Goal: Task Accomplishment & Management: Complete application form

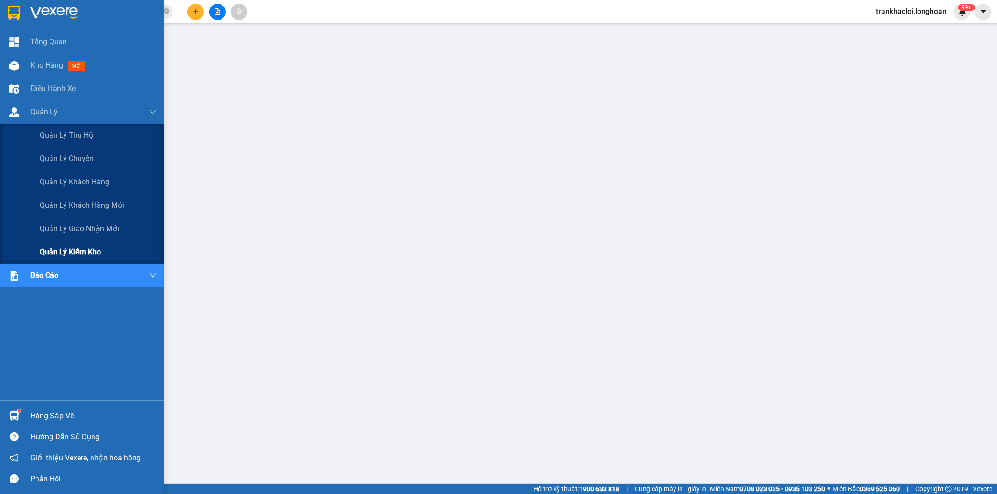
drag, startPoint x: 55, startPoint y: 225, endPoint x: 143, endPoint y: 244, distance: 90.4
click at [58, 225] on span "Quản lý giao nhận mới" at bounding box center [79, 229] width 79 height 12
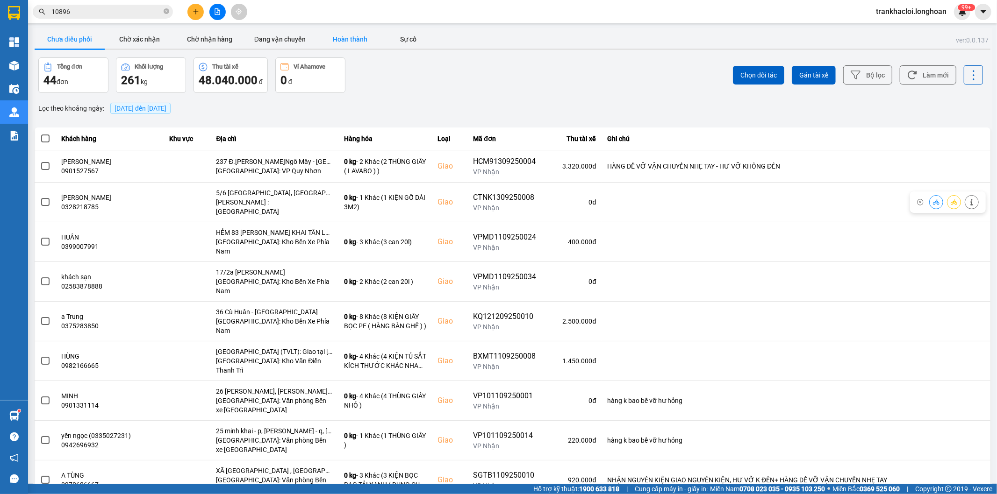
click at [349, 43] on button "Hoàn thành" at bounding box center [350, 39] width 70 height 19
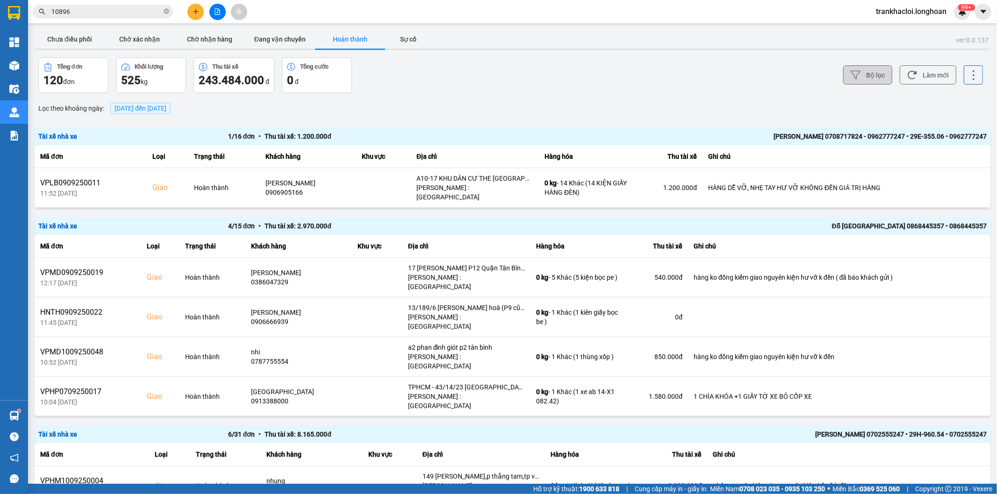
click at [861, 77] on button "Bộ lọc" at bounding box center [867, 74] width 49 height 19
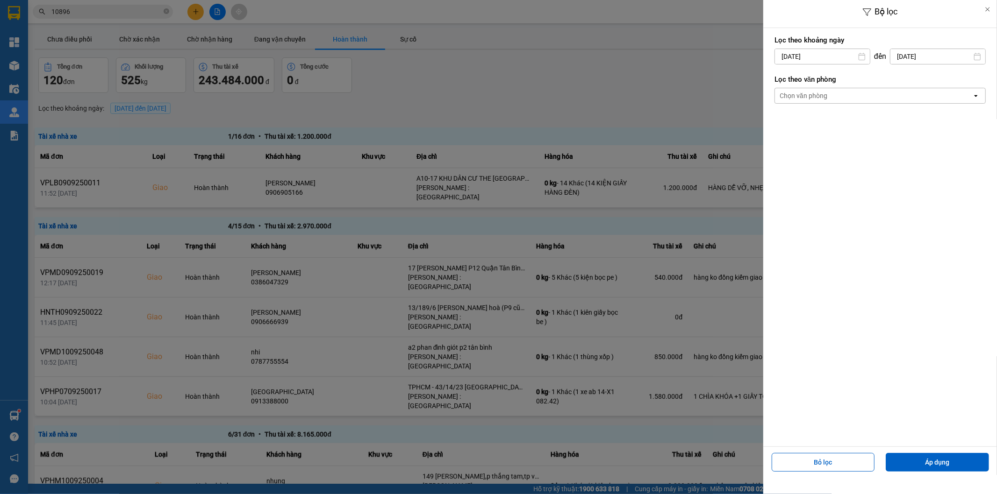
click at [919, 57] on input "[DATE]" at bounding box center [937, 56] width 95 height 15
click at [837, 97] on div "Chọn văn phòng" at bounding box center [873, 95] width 197 height 15
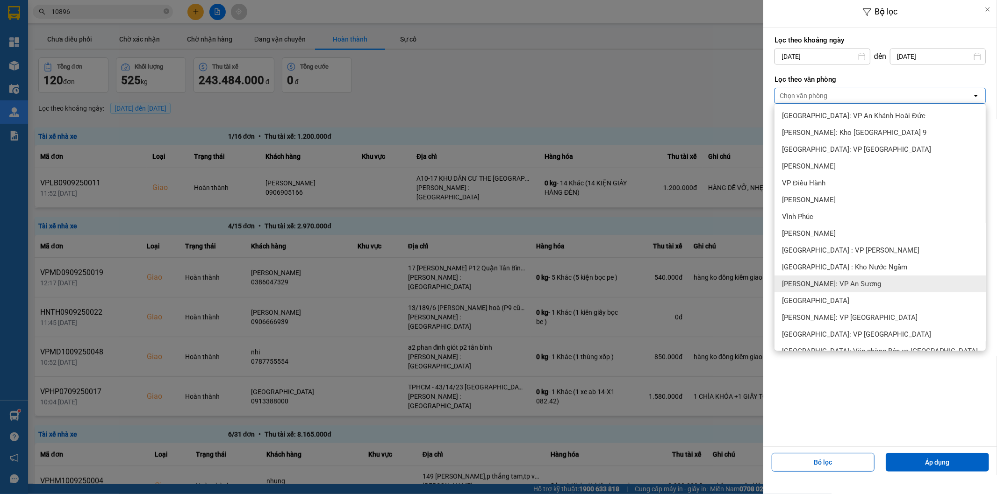
scroll to position [259, 0]
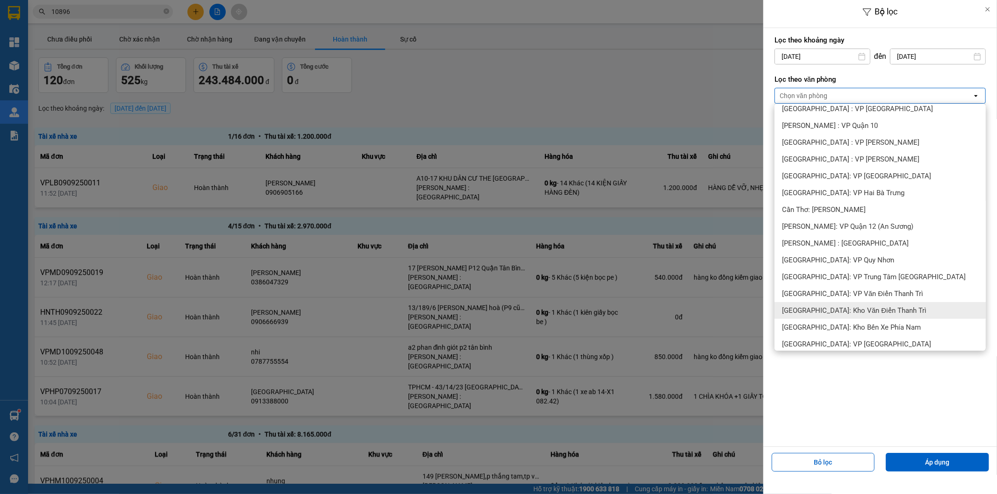
click at [813, 306] on span "[GEOGRAPHIC_DATA]: Kho Văn Điển Thanh Trì" at bounding box center [854, 310] width 144 height 9
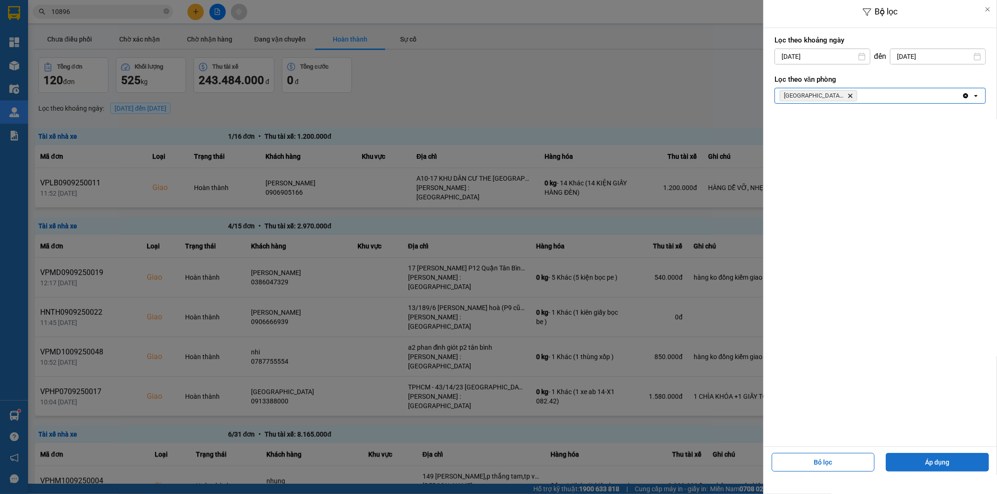
click at [937, 467] on button "Áp dụng" at bounding box center [937, 462] width 103 height 19
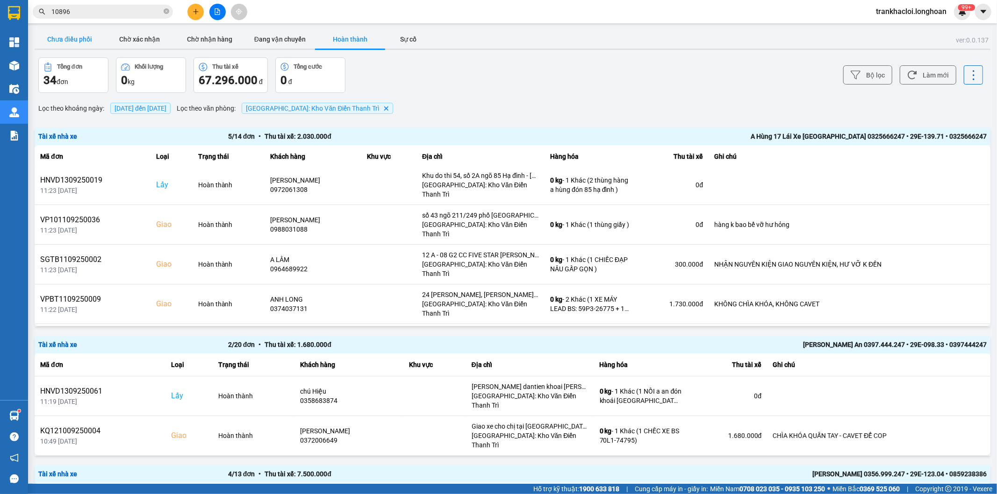
click at [87, 42] on button "Chưa điều phối" at bounding box center [70, 39] width 70 height 19
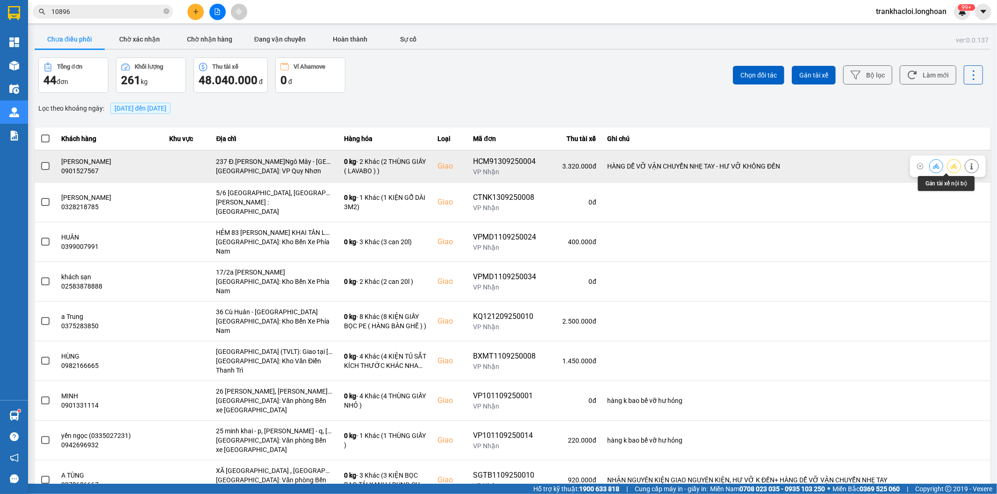
click at [951, 168] on icon at bounding box center [954, 166] width 7 height 7
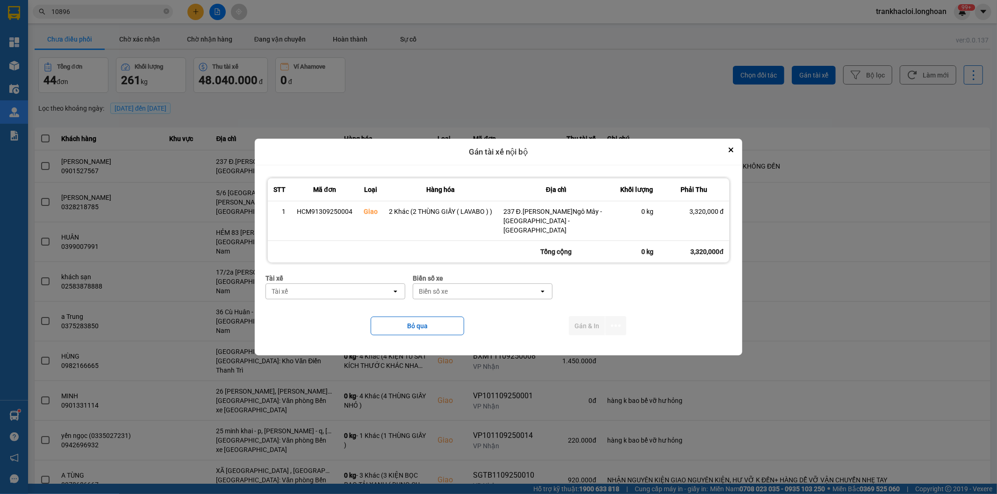
click at [478, 289] on div "Biển số xe" at bounding box center [476, 291] width 126 height 15
type input "6"
type input "33"
click at [478, 286] on div "33" at bounding box center [470, 291] width 115 height 15
click at [478, 286] on div "Biển số xe" at bounding box center [476, 291] width 126 height 15
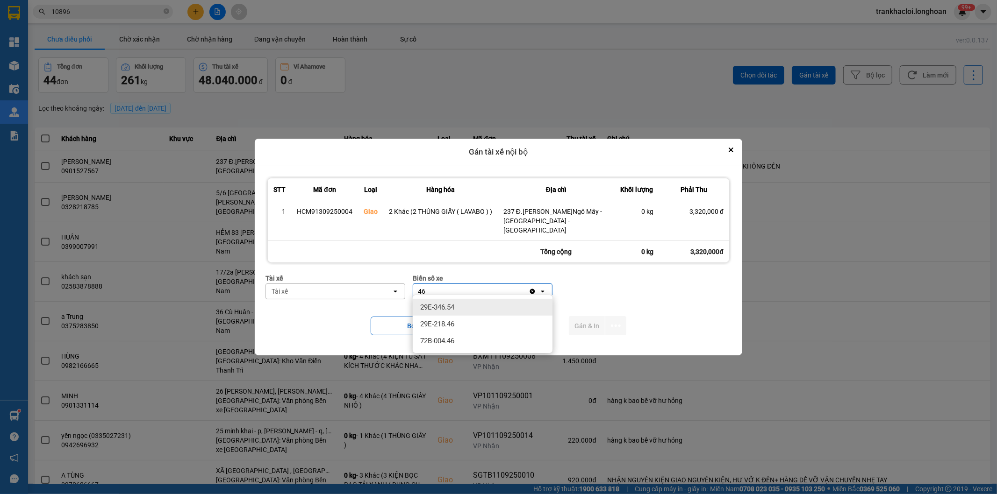
type input "46"
click at [559, 59] on div at bounding box center [498, 247] width 997 height 494
click at [125, 13] on section "Kết quả tìm kiếm ( 3 ) Bộ lọc Mã ĐH Trạng thái Món hàng Thu hộ Tổng cước Chưa c…" at bounding box center [498, 247] width 997 height 494
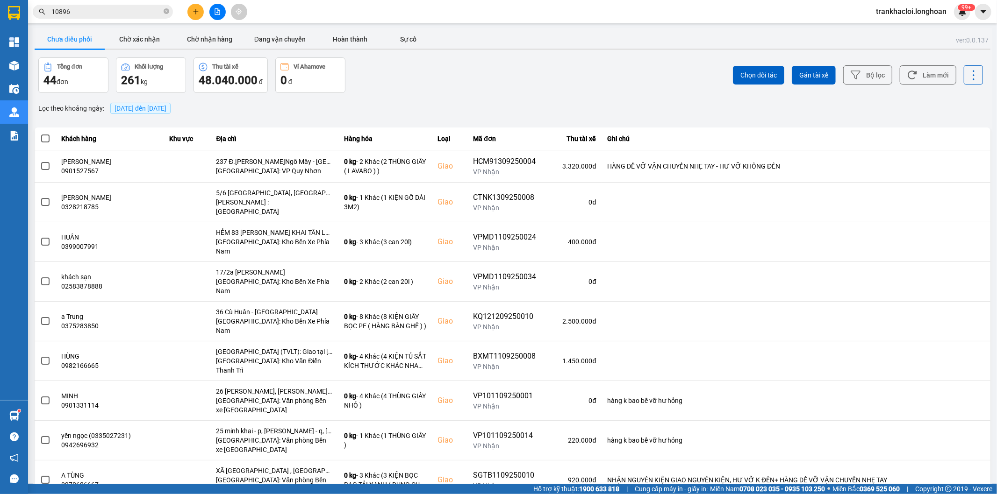
click at [125, 13] on input "10896" at bounding box center [106, 12] width 110 height 10
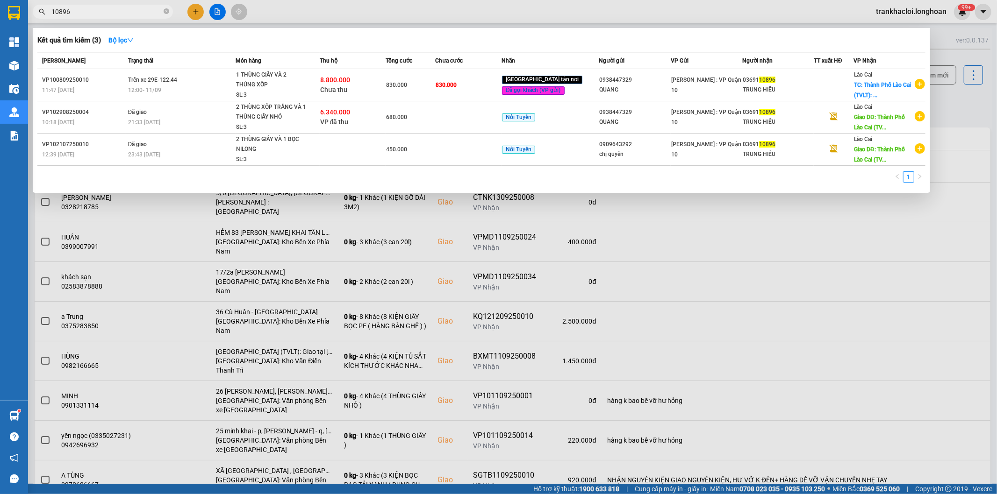
click at [125, 13] on input "10896" at bounding box center [106, 12] width 110 height 10
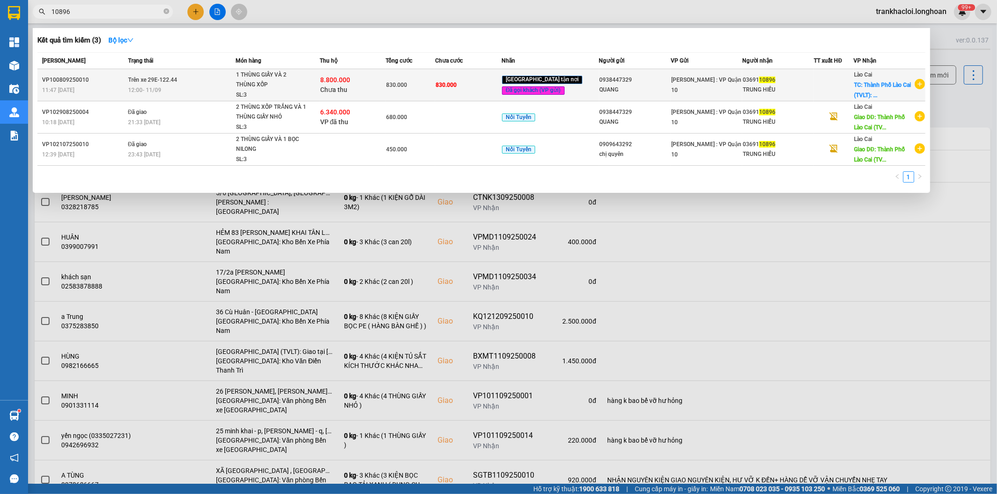
click at [287, 94] on div "SL: 3" at bounding box center [271, 95] width 70 height 10
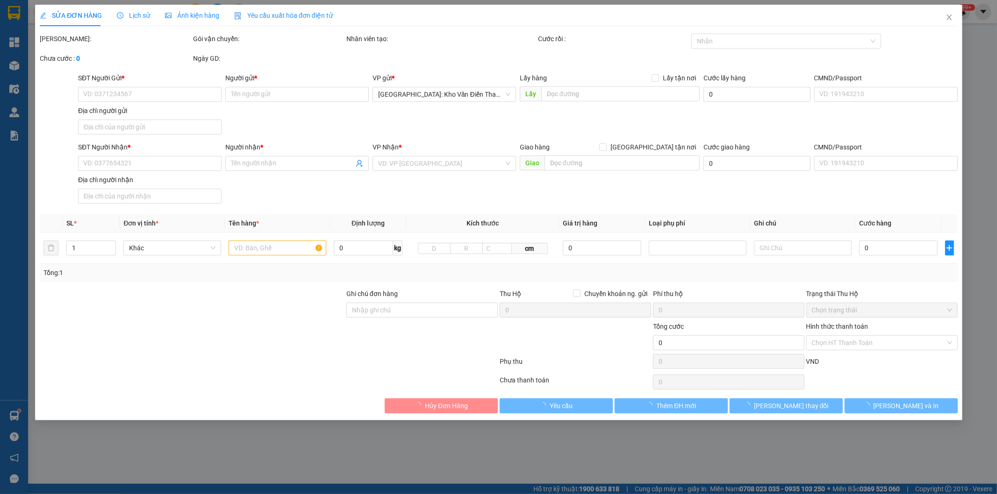
type input "0938447329"
type input "QUANG"
type input "0369110896"
type input "TRUNG HIẾU"
type input "[GEOGRAPHIC_DATA] (TVLT): Giao tại [GEOGRAPHIC_DATA] hoặc bến xe trung tâm [GEO…"
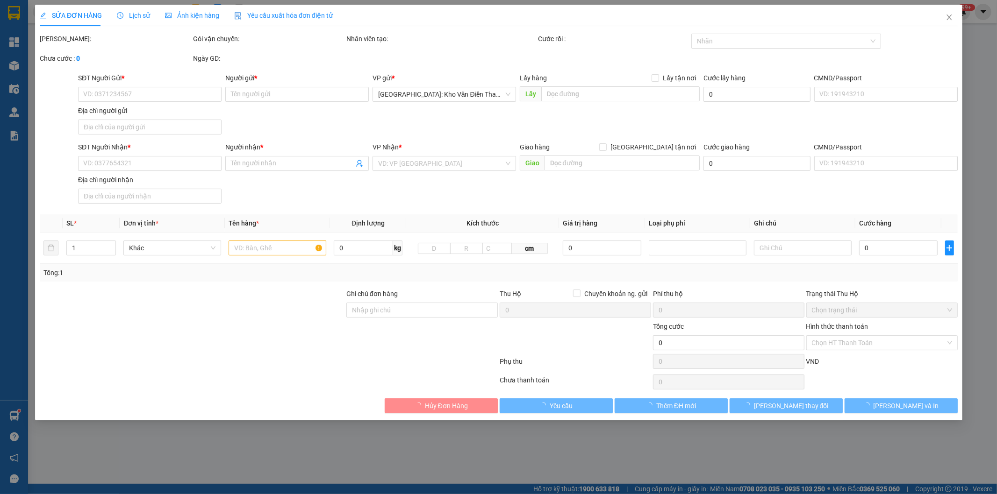
type input "hàng k bao bể vỡ hư hỏng"
checkbox input "true"
type input "8.800.000"
type input "25.000"
type input "830.000"
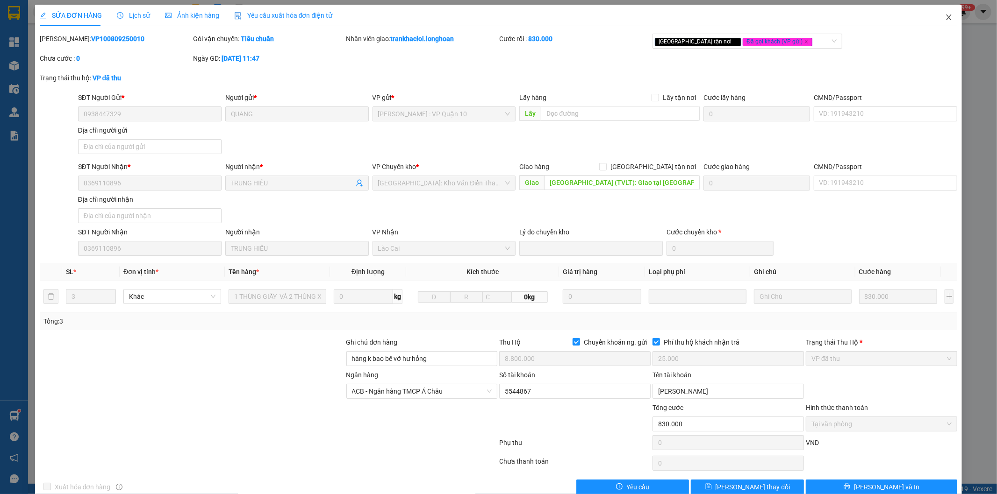
click at [946, 12] on span "Close" at bounding box center [949, 18] width 26 height 26
